Goal: Task Accomplishment & Management: Manage account settings

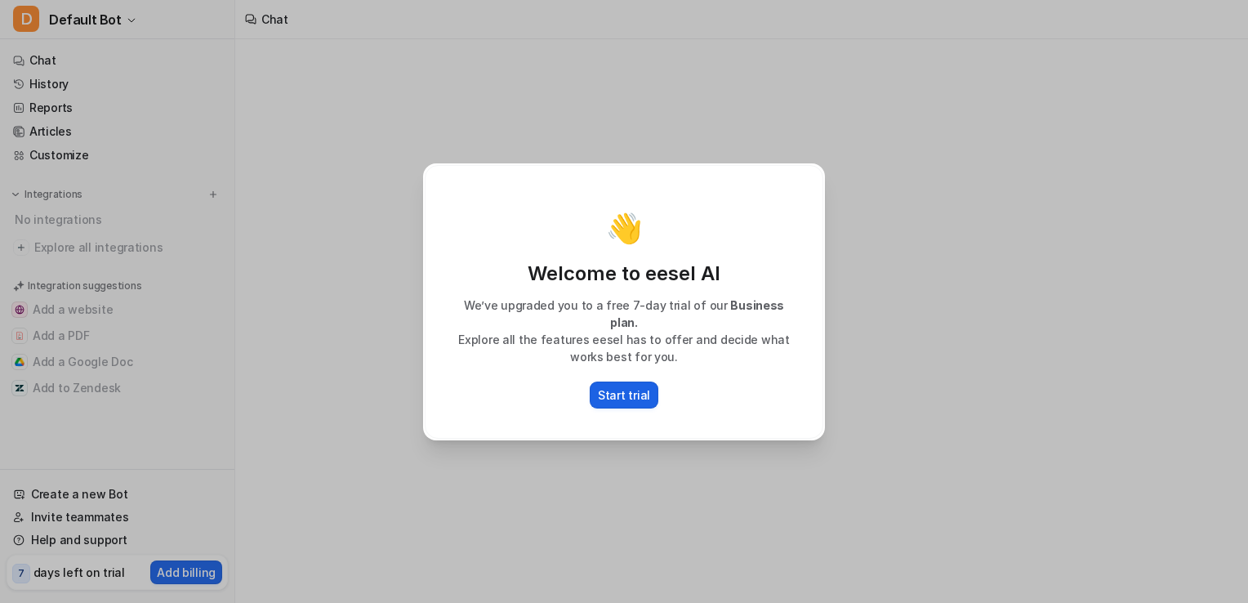
click at [640, 391] on p "Start trial" at bounding box center [624, 394] width 52 height 17
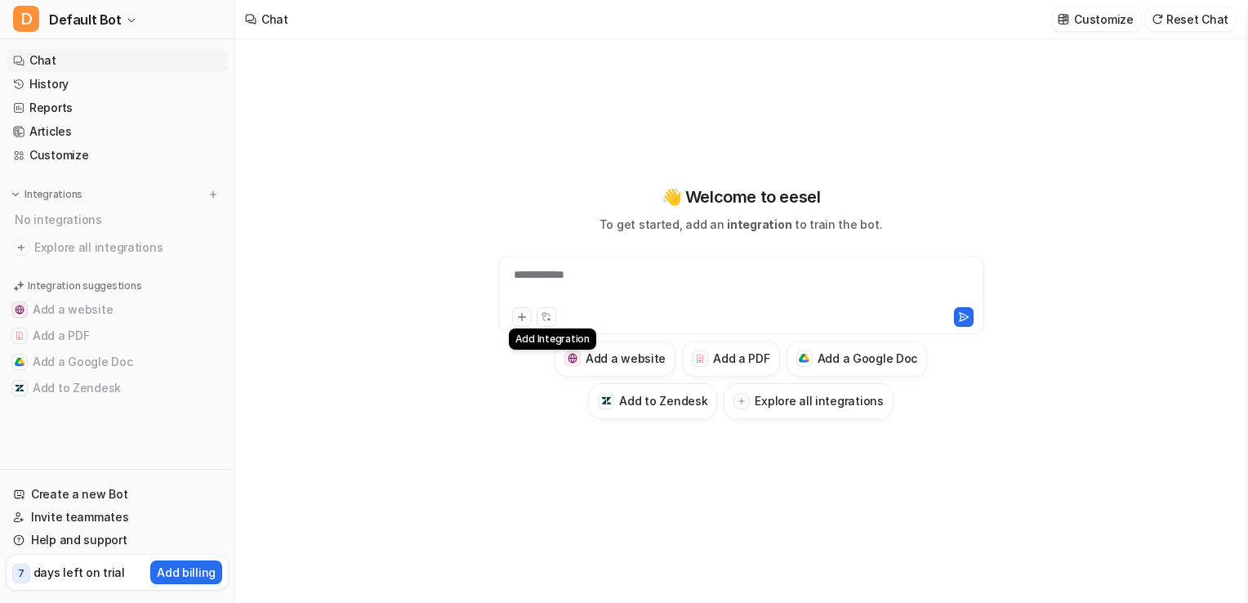
click at [519, 319] on icon at bounding box center [521, 316] width 11 height 11
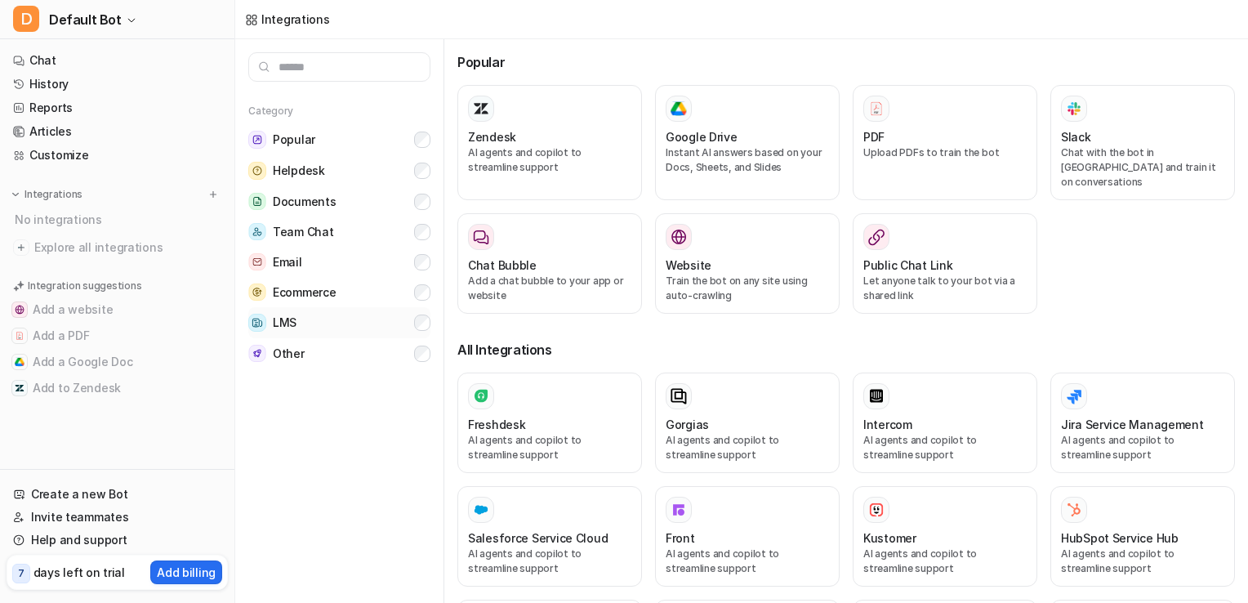
click at [351, 319] on button "LMS" at bounding box center [339, 322] width 182 height 31
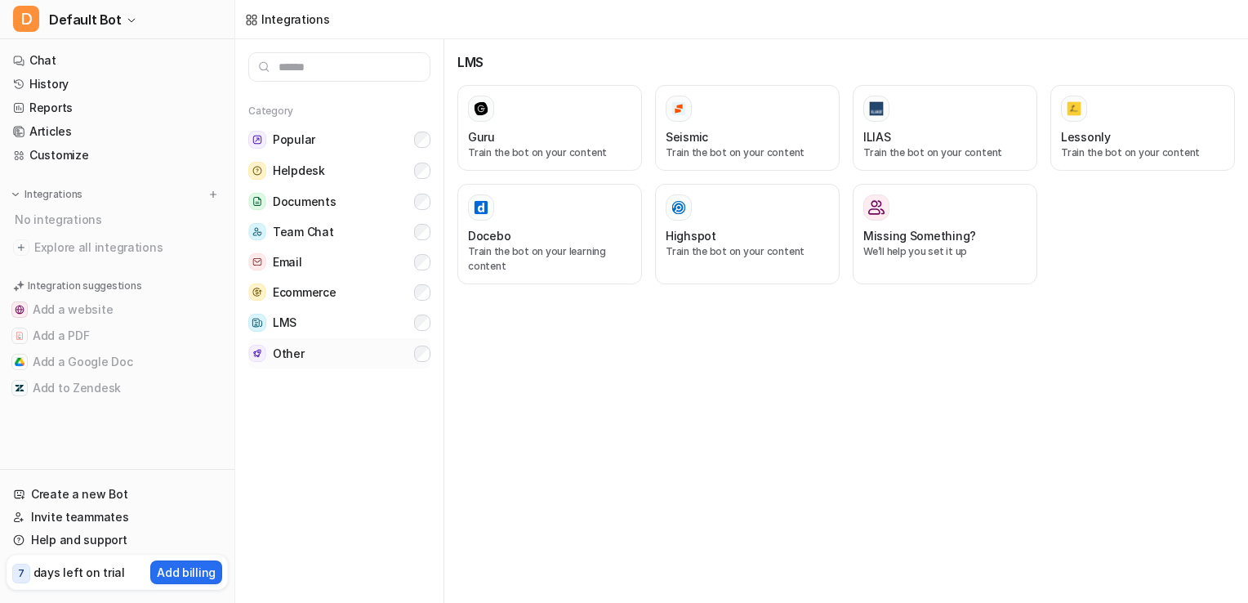
click at [351, 354] on button "Other" at bounding box center [339, 353] width 182 height 30
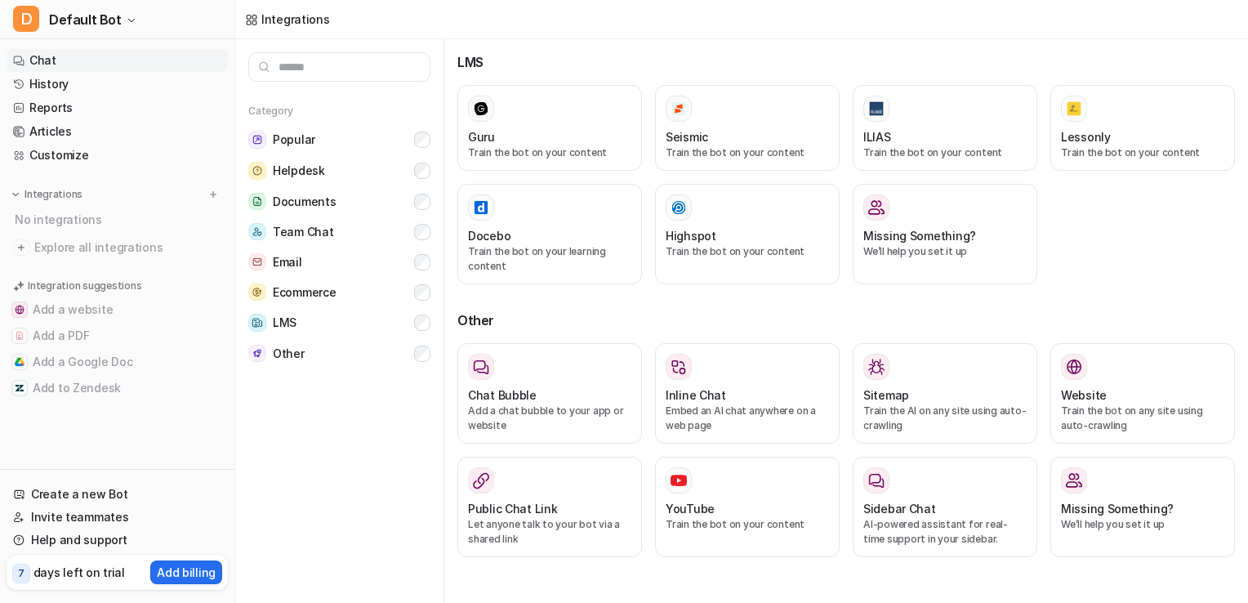
click at [72, 57] on link "Chat" at bounding box center [117, 60] width 221 height 23
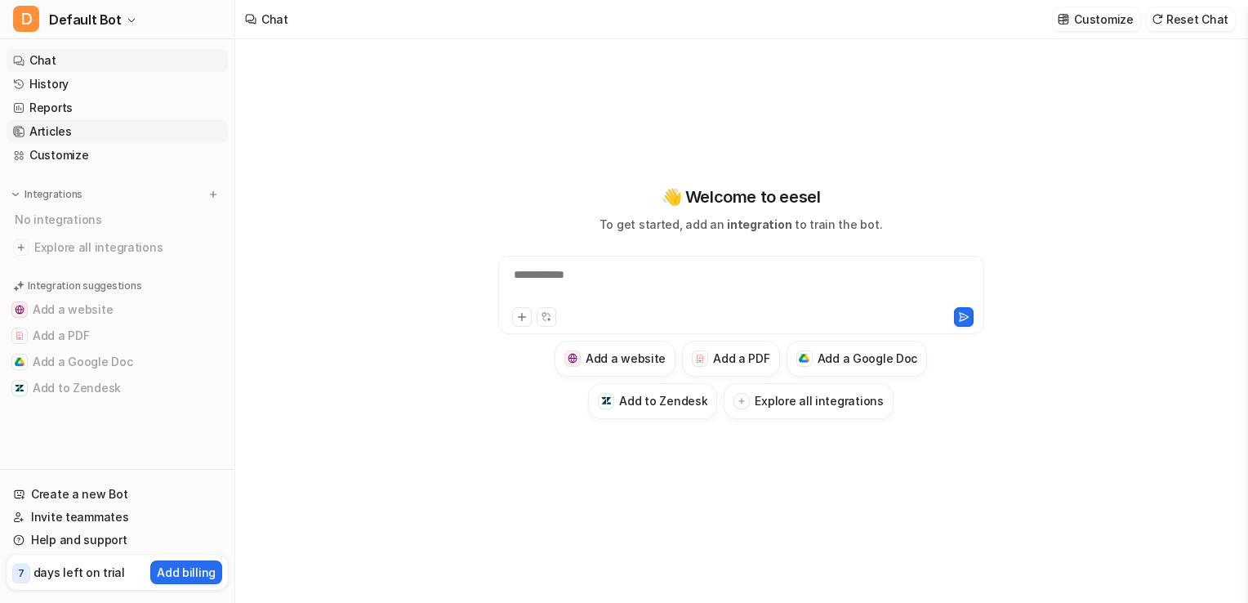
type textarea "**********"
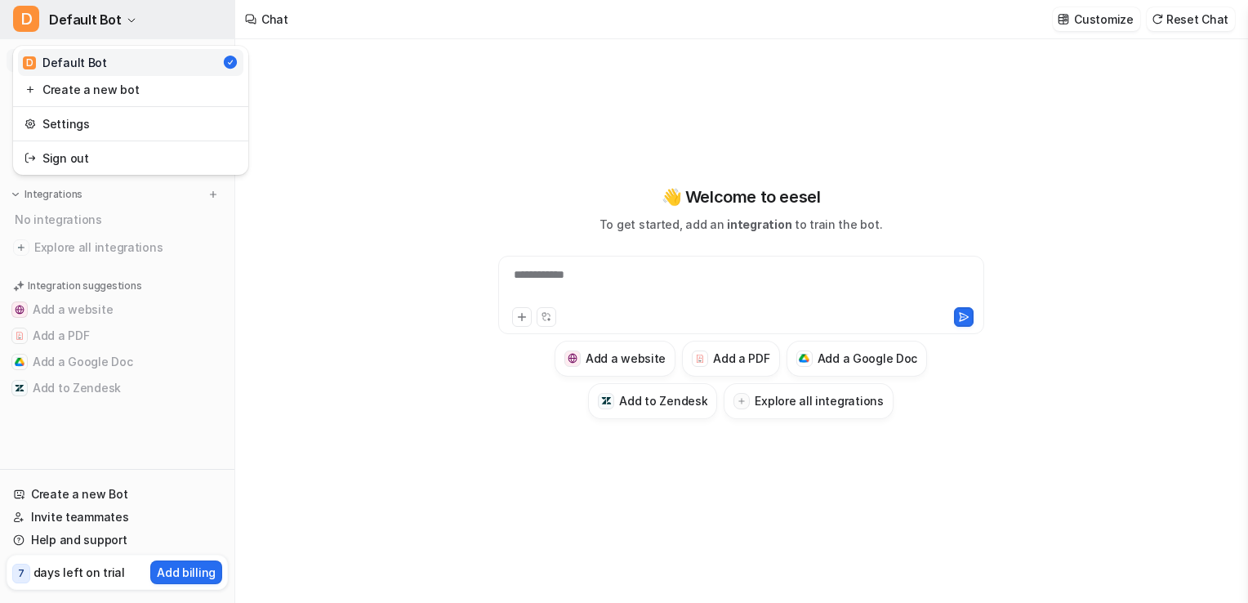
click at [31, 18] on span "D" at bounding box center [26, 19] width 26 height 26
click at [103, 97] on link "Create a new bot" at bounding box center [131, 89] width 226 height 27
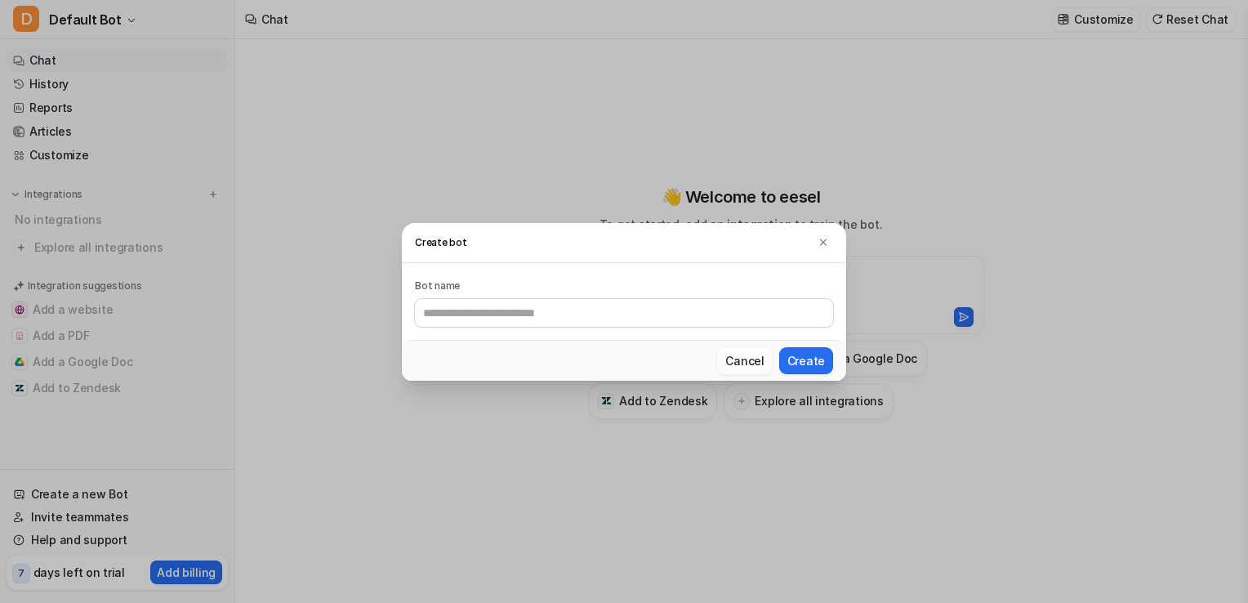
click at [755, 355] on button "Cancel" at bounding box center [744, 360] width 55 height 27
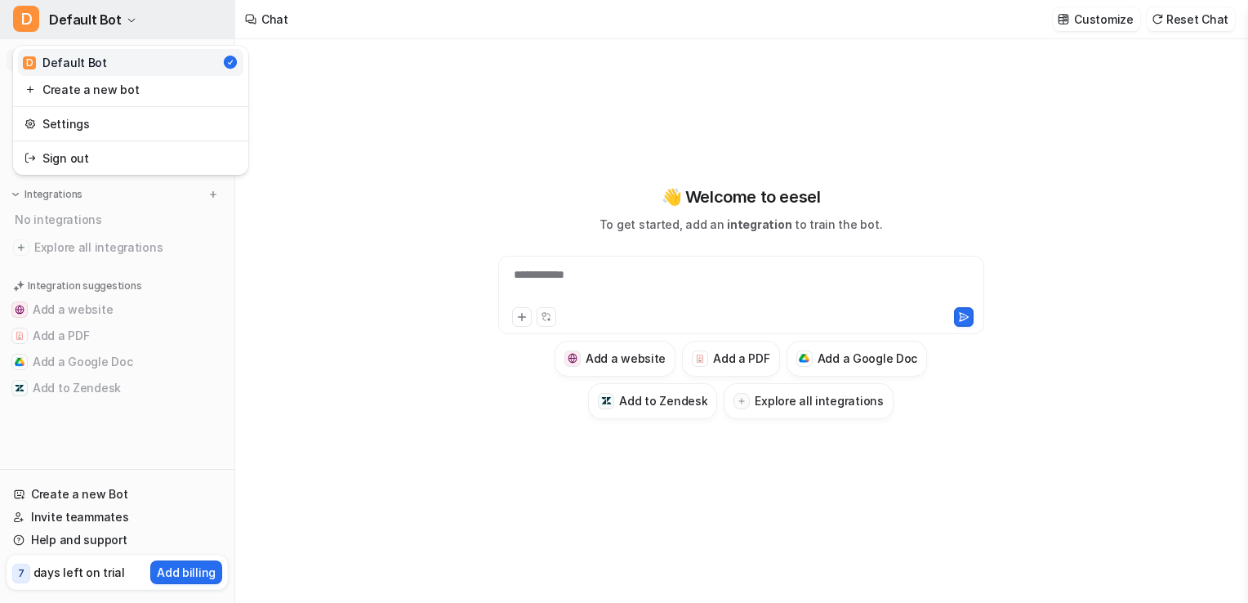
click at [111, 22] on span "Default Bot" at bounding box center [85, 19] width 73 height 23
click at [110, 117] on link "Settings" at bounding box center [131, 123] width 226 height 27
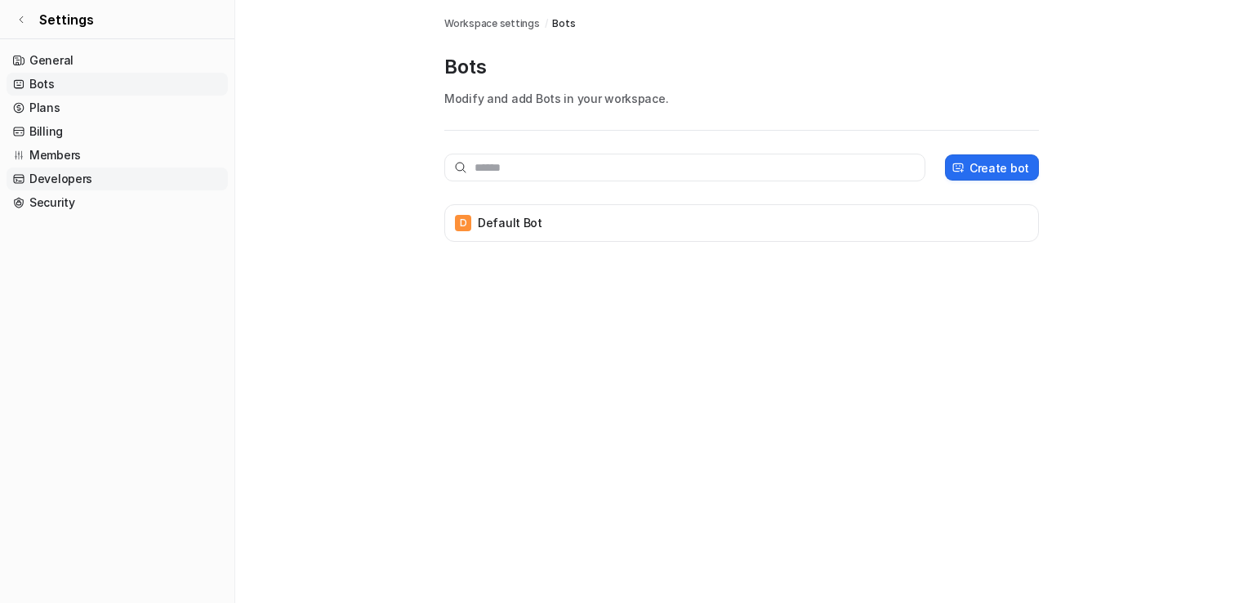
click at [90, 172] on link "Developers" at bounding box center [117, 178] width 221 height 23
